Goal: Obtain resource: Download file/media

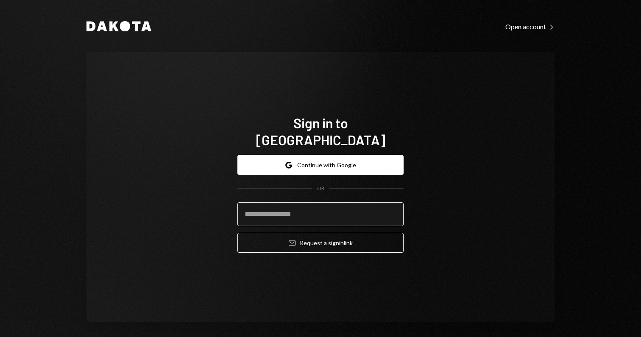
click at [277, 210] on input "email" at bounding box center [320, 215] width 166 height 24
type input "**********"
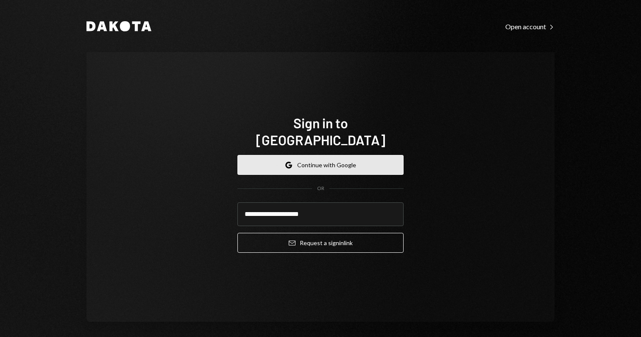
click at [307, 164] on button "Google Continue with Google" at bounding box center [320, 165] width 166 height 20
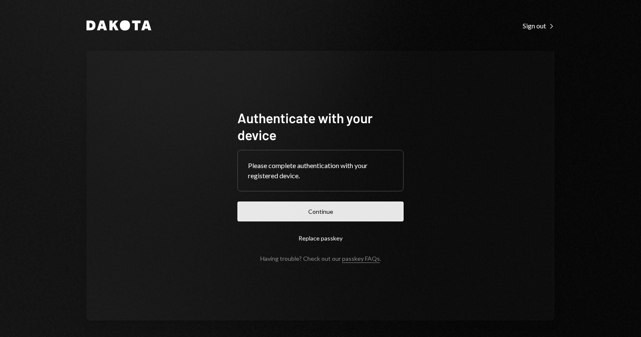
click at [331, 208] on button "Continue" at bounding box center [320, 212] width 166 height 20
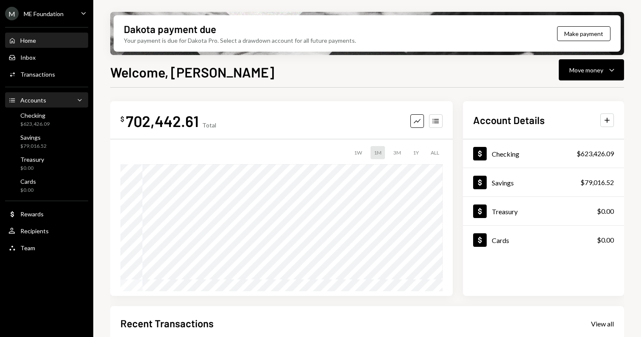
click at [41, 98] on div "Accounts" at bounding box center [33, 100] width 26 height 7
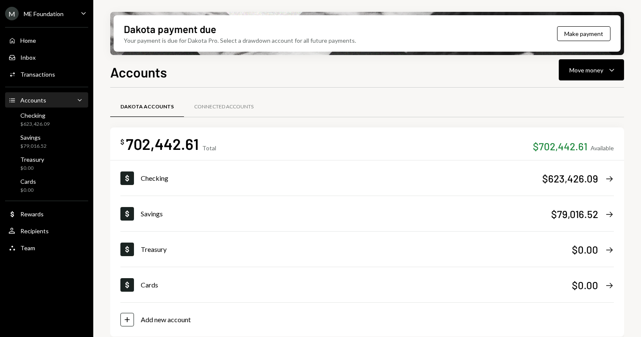
click at [41, 98] on div "Accounts" at bounding box center [33, 100] width 26 height 7
click at [491, 144] on div "$ 702,442.61 Total $702,442.61 Available" at bounding box center [366, 143] width 493 height 19
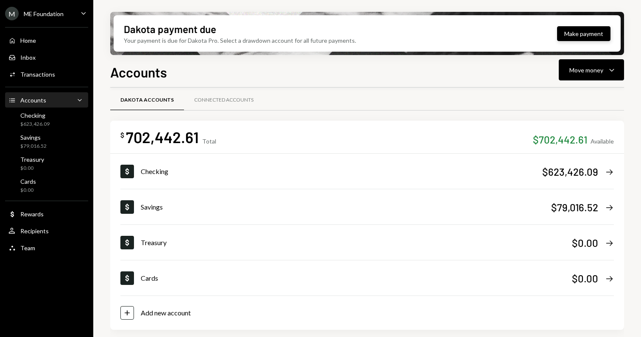
click at [583, 32] on button "Make payment" at bounding box center [583, 33] width 53 height 15
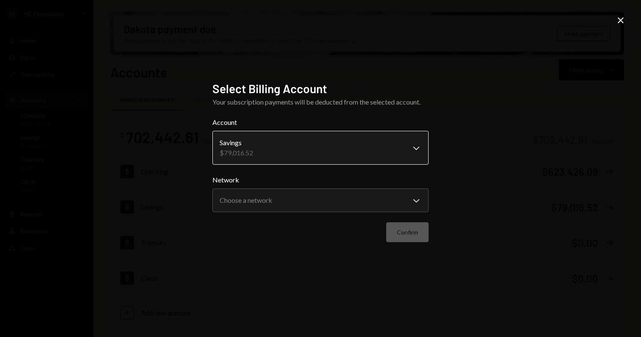
click at [289, 150] on body "**********" at bounding box center [320, 168] width 641 height 337
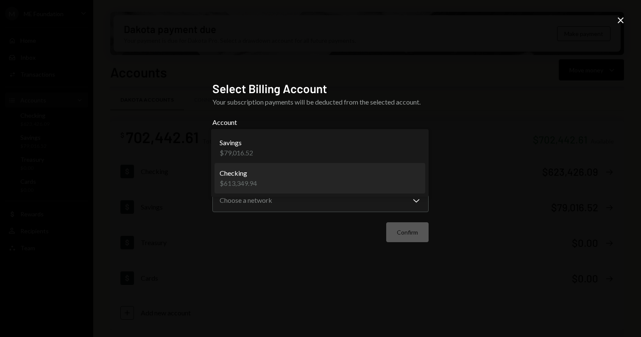
select select "**********"
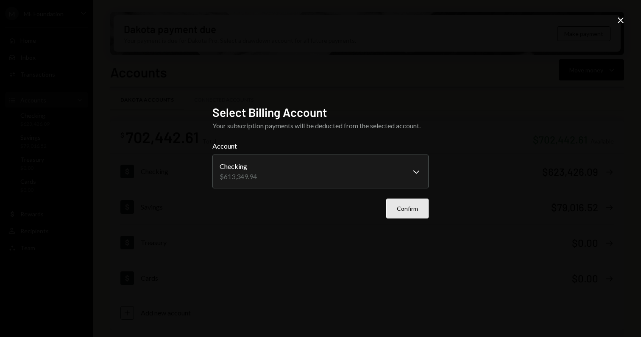
click at [405, 214] on button "Confirm" at bounding box center [407, 209] width 42 height 20
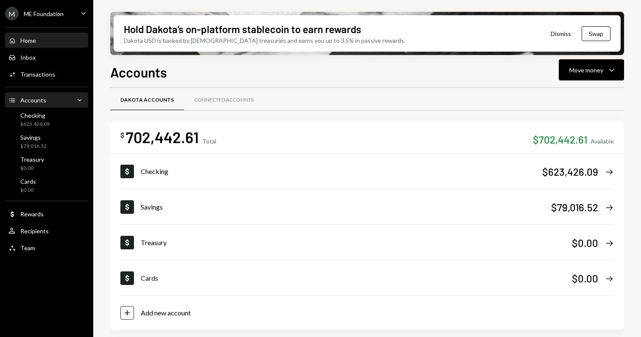
click at [36, 37] on div "Home Home" at bounding box center [46, 41] width 76 height 8
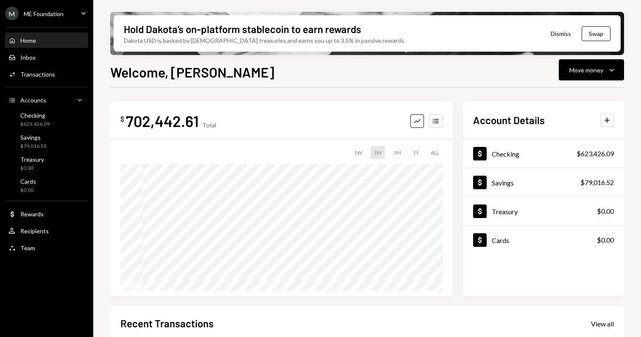
click at [564, 36] on button "Dismiss" at bounding box center [561, 34] width 42 height 20
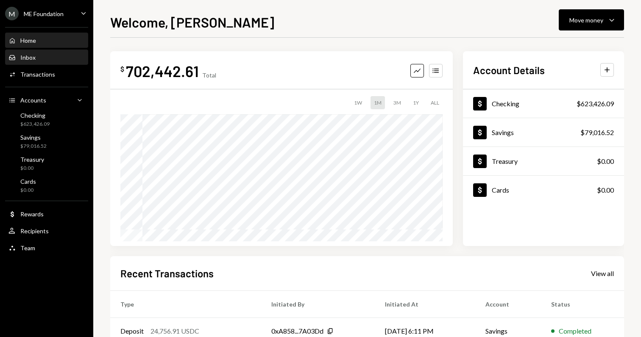
click at [40, 60] on div "Inbox Inbox" at bounding box center [46, 58] width 76 height 8
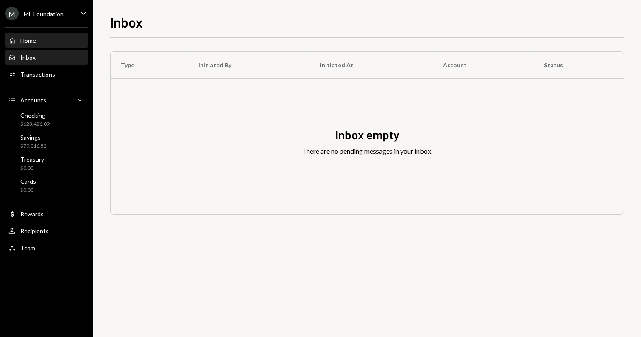
click at [40, 41] on div "Home Home" at bounding box center [46, 41] width 76 height 8
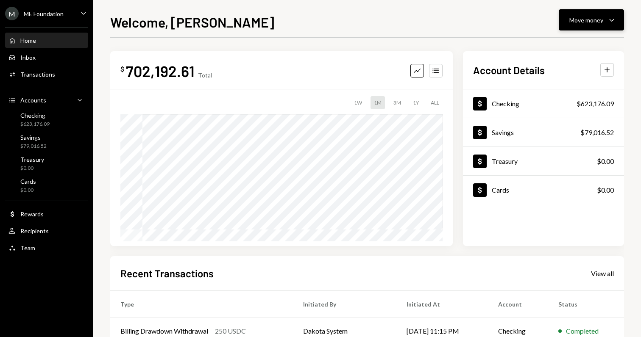
click at [590, 20] on div "Move money" at bounding box center [586, 20] width 34 height 9
click at [295, 38] on div "$ 702,192.61 Total Graph Accounts 1W 1M 3M 1Y ALL Account Details Plus Dollar C…" at bounding box center [367, 254] width 514 height 433
click at [26, 55] on div "Inbox" at bounding box center [27, 57] width 15 height 7
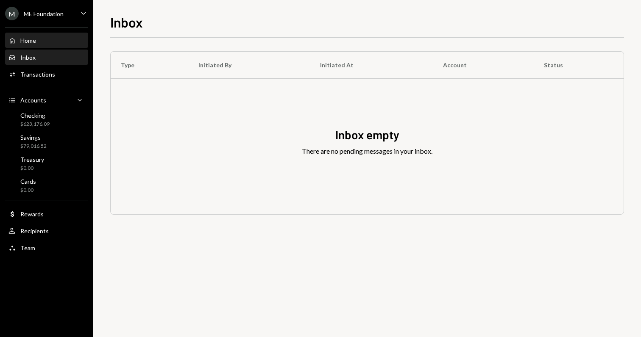
click at [29, 39] on div "Home" at bounding box center [28, 40] width 16 height 7
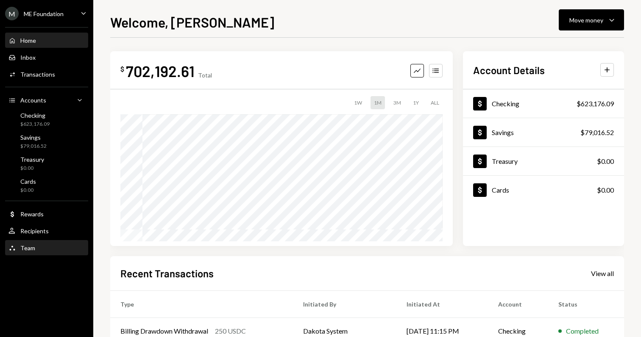
click at [23, 252] on div "Team Team" at bounding box center [21, 249] width 27 height 8
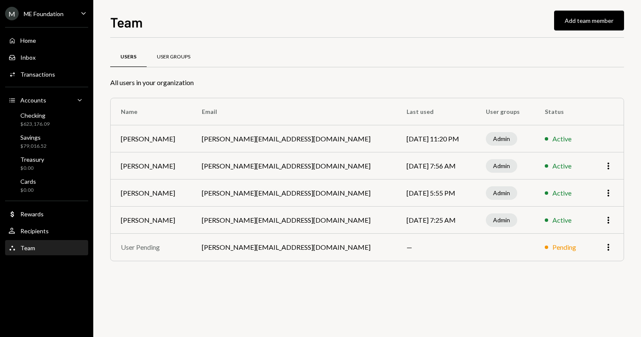
click at [166, 61] on div "User Groups" at bounding box center [174, 57] width 54 height 20
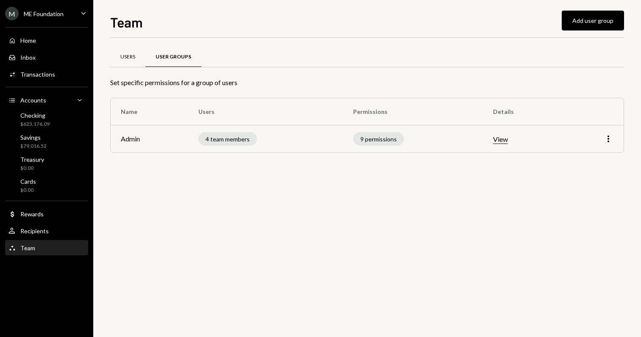
click at [134, 57] on div "Users" at bounding box center [127, 56] width 15 height 7
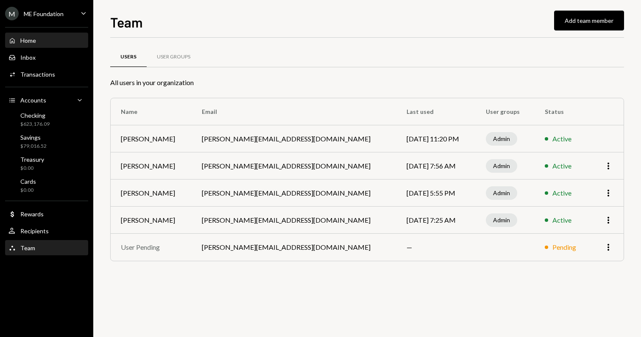
click at [33, 33] on div "Home Home" at bounding box center [46, 40] width 76 height 14
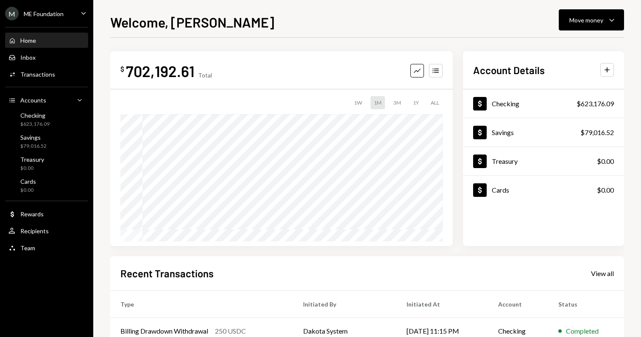
click at [75, 15] on div "M ME Foundation Caret Down" at bounding box center [46, 14] width 93 height 14
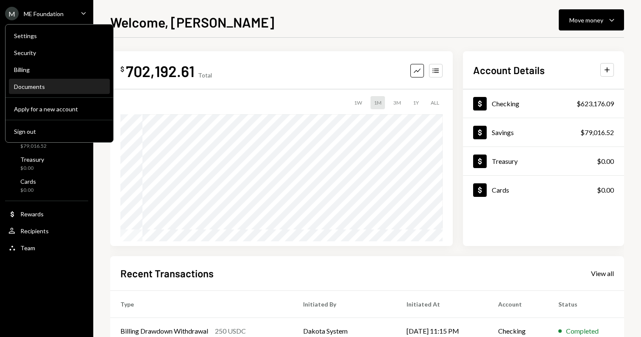
click at [47, 85] on div "Documents" at bounding box center [59, 86] width 91 height 7
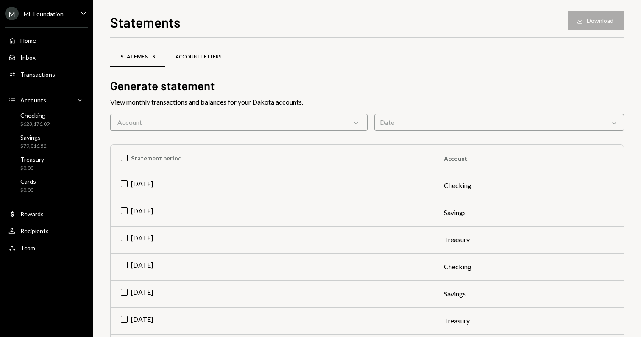
click at [206, 56] on div "Account Letters" at bounding box center [198, 56] width 46 height 7
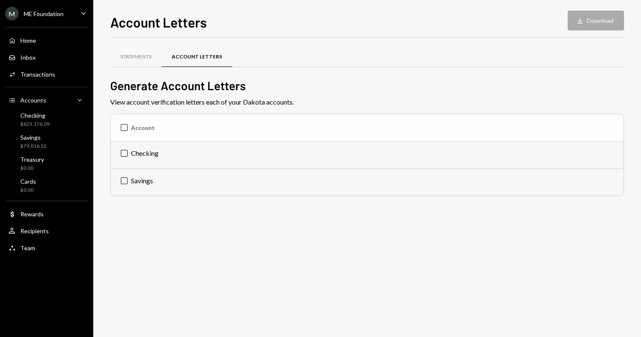
click at [142, 124] on th "Account" at bounding box center [367, 127] width 513 height 27
click at [571, 22] on icon "Download" at bounding box center [571, 21] width 8 height 8
